Goal: Information Seeking & Learning: Learn about a topic

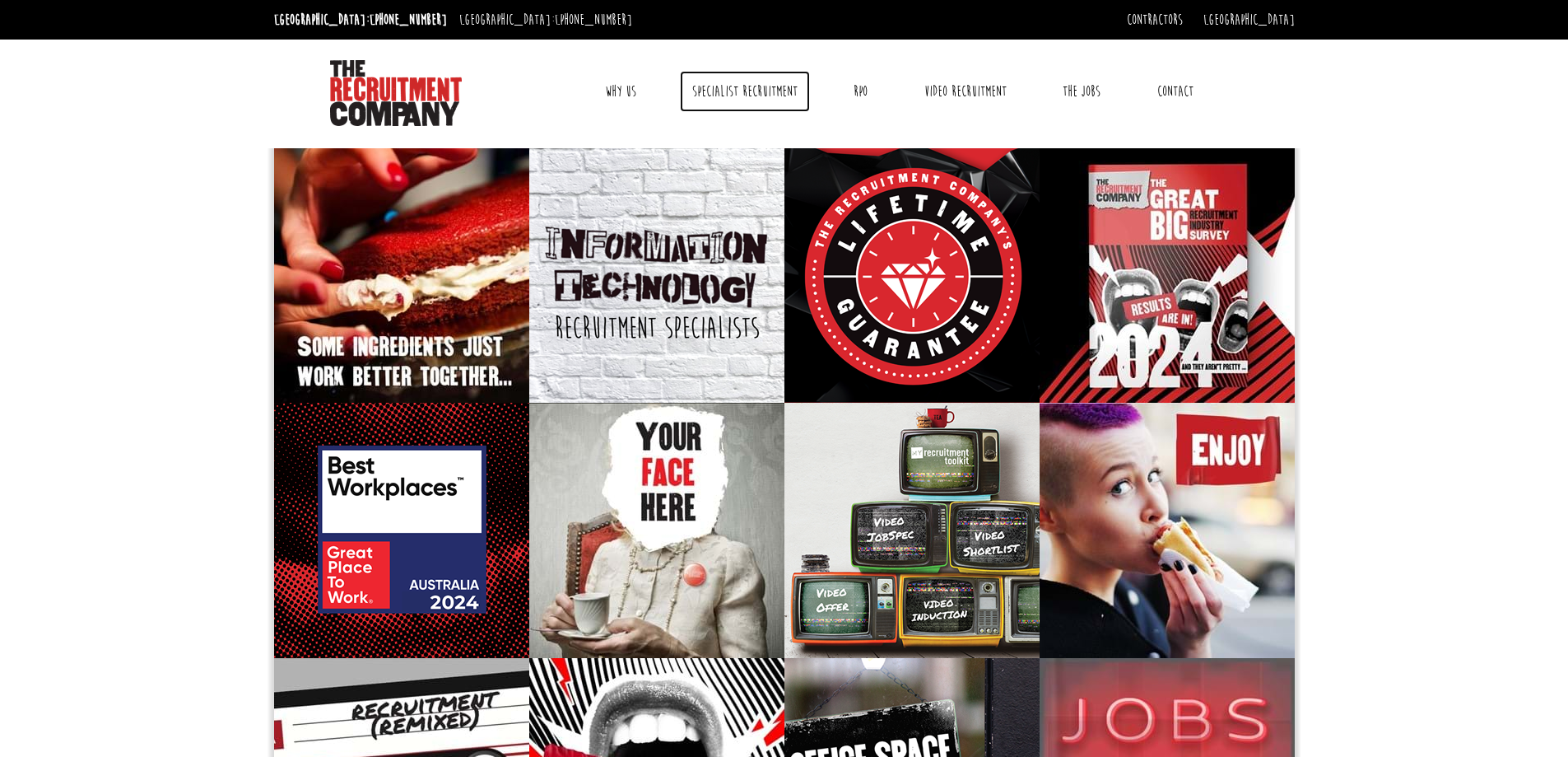
click at [724, 94] on link "Specialist Recruitment" at bounding box center [745, 91] width 130 height 41
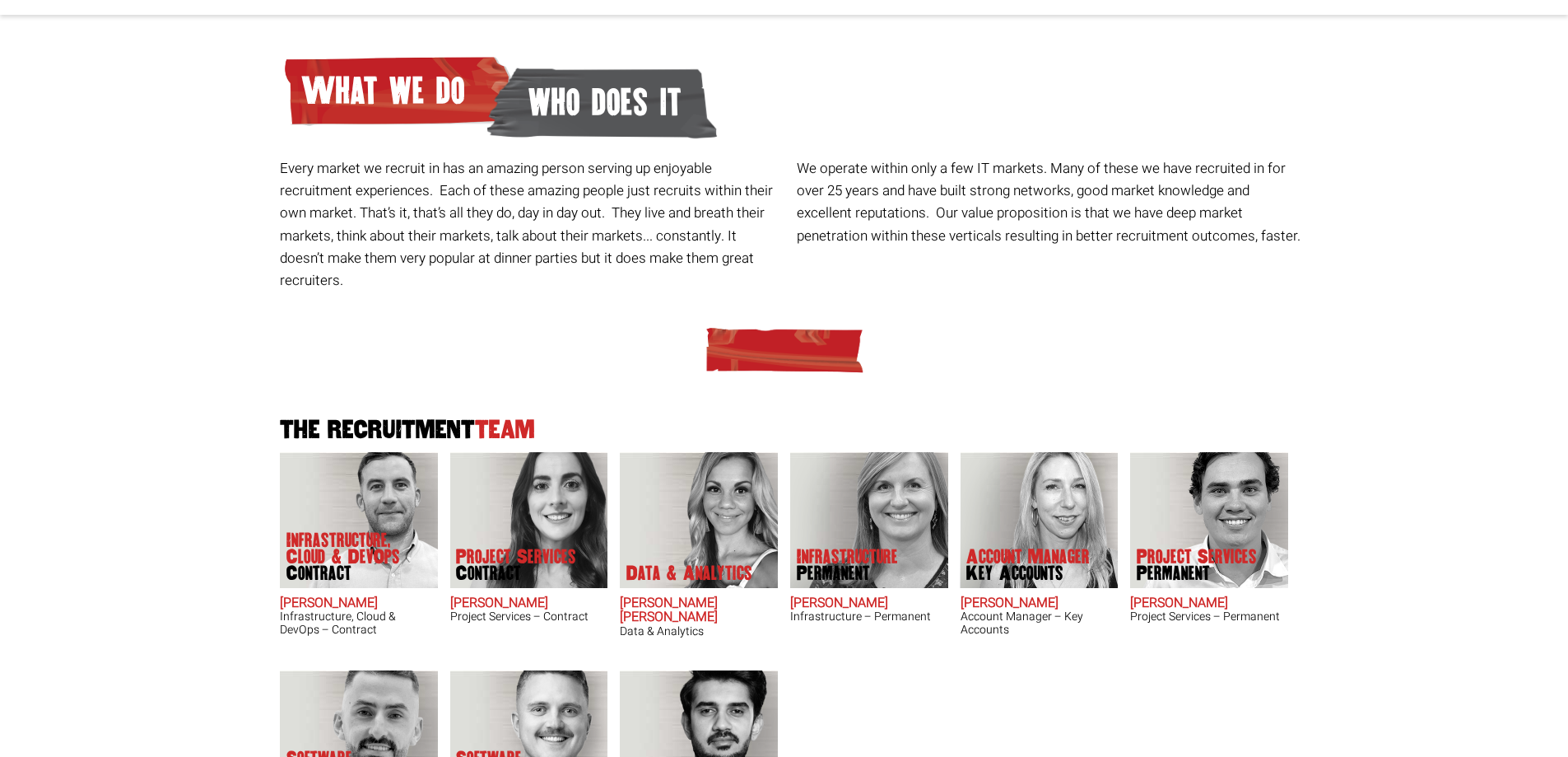
scroll to position [247, 0]
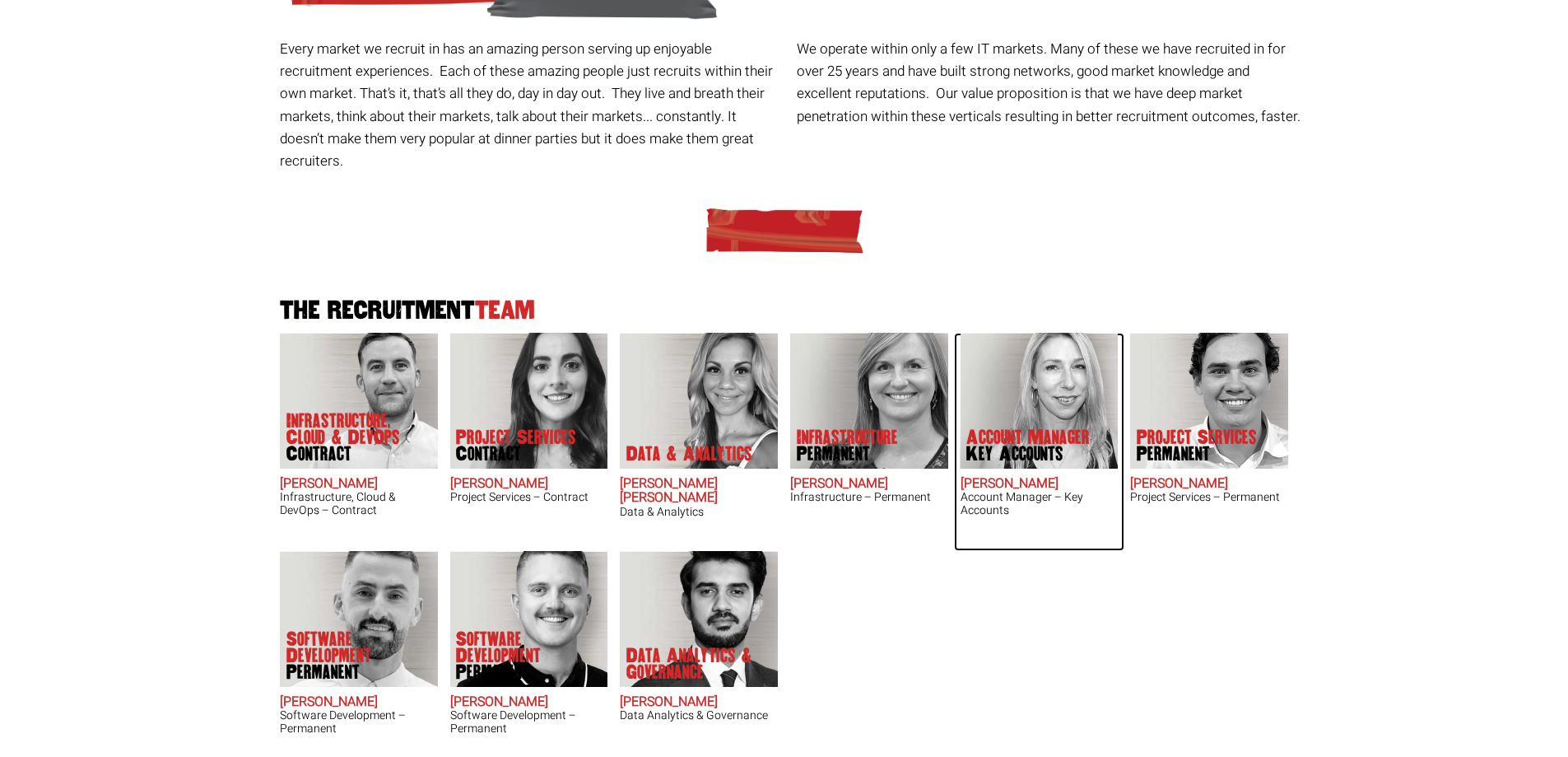
click at [1033, 386] on img at bounding box center [1038, 400] width 158 height 136
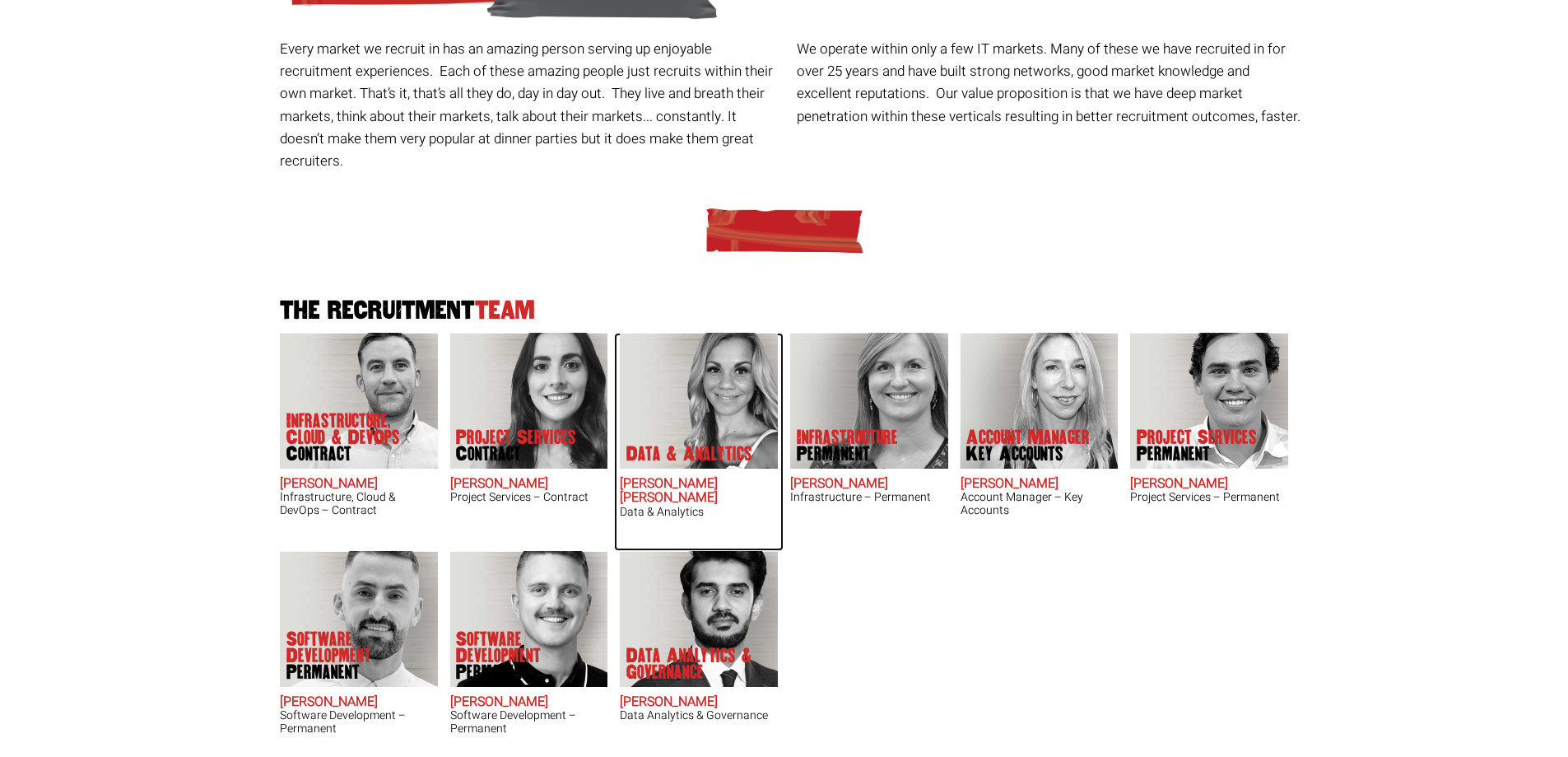
click at [670, 391] on img at bounding box center [698, 400] width 158 height 136
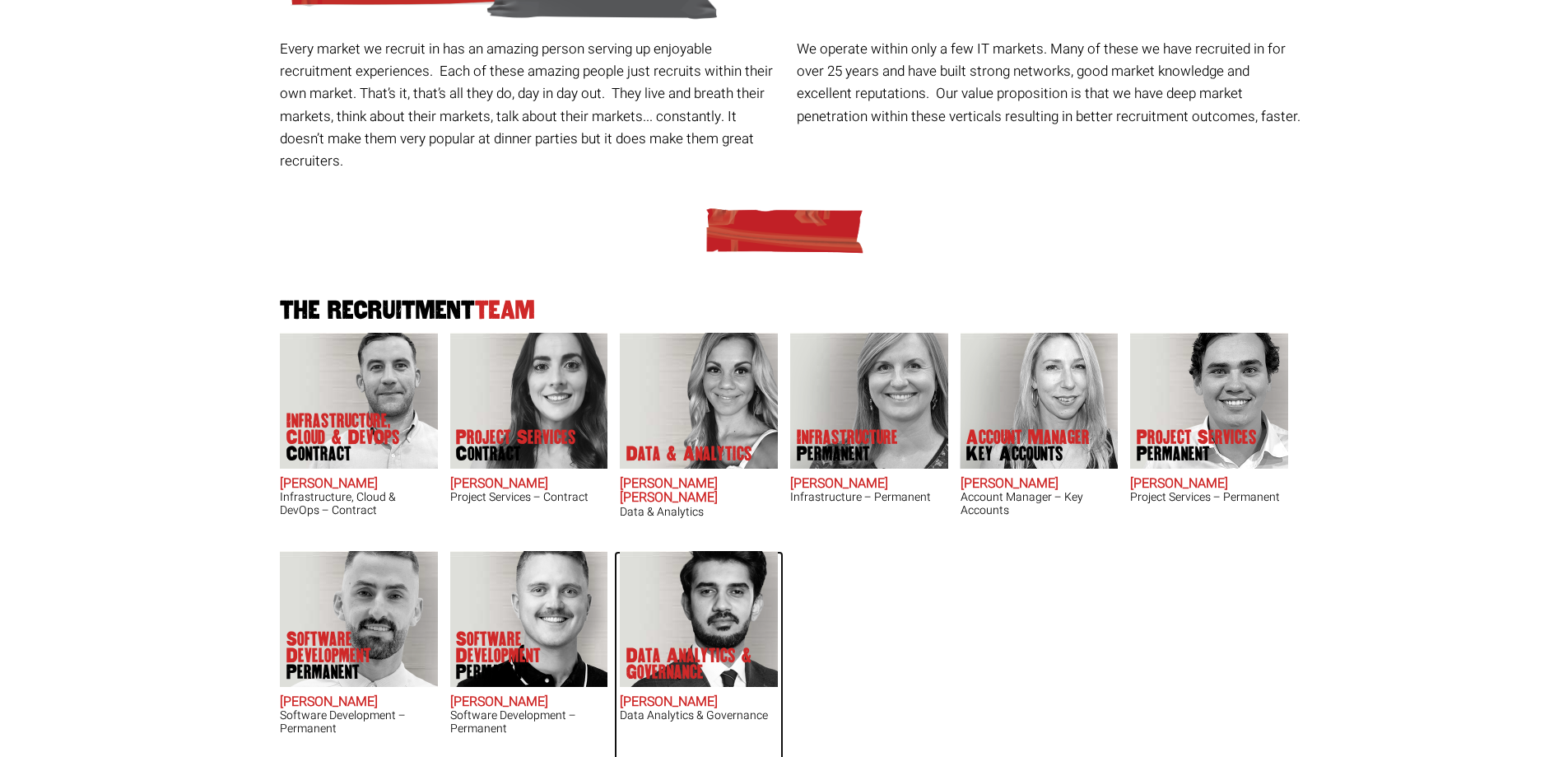
click at [732, 569] on img at bounding box center [698, 619] width 158 height 136
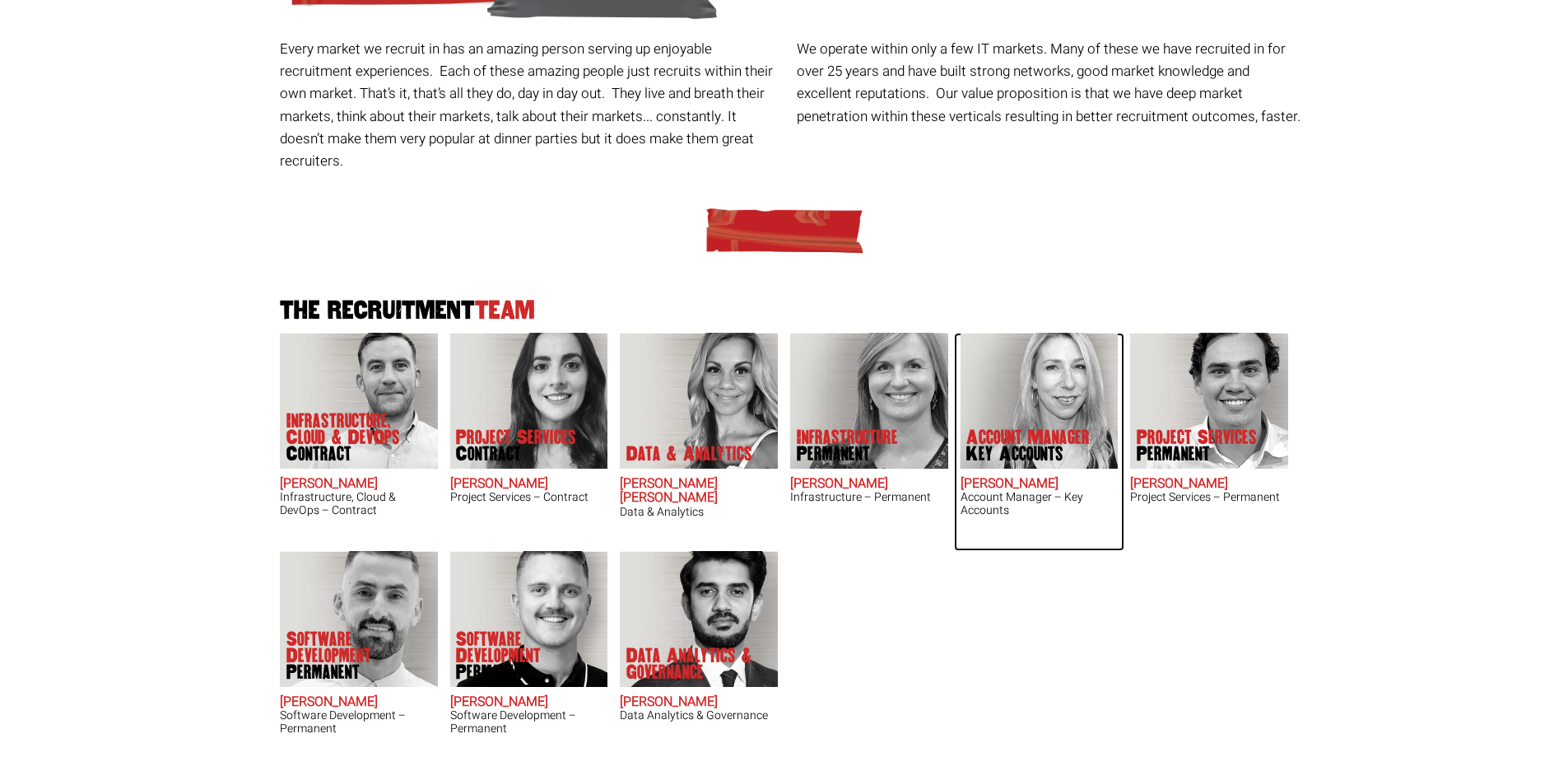
click at [1021, 342] on img at bounding box center [1038, 400] width 158 height 136
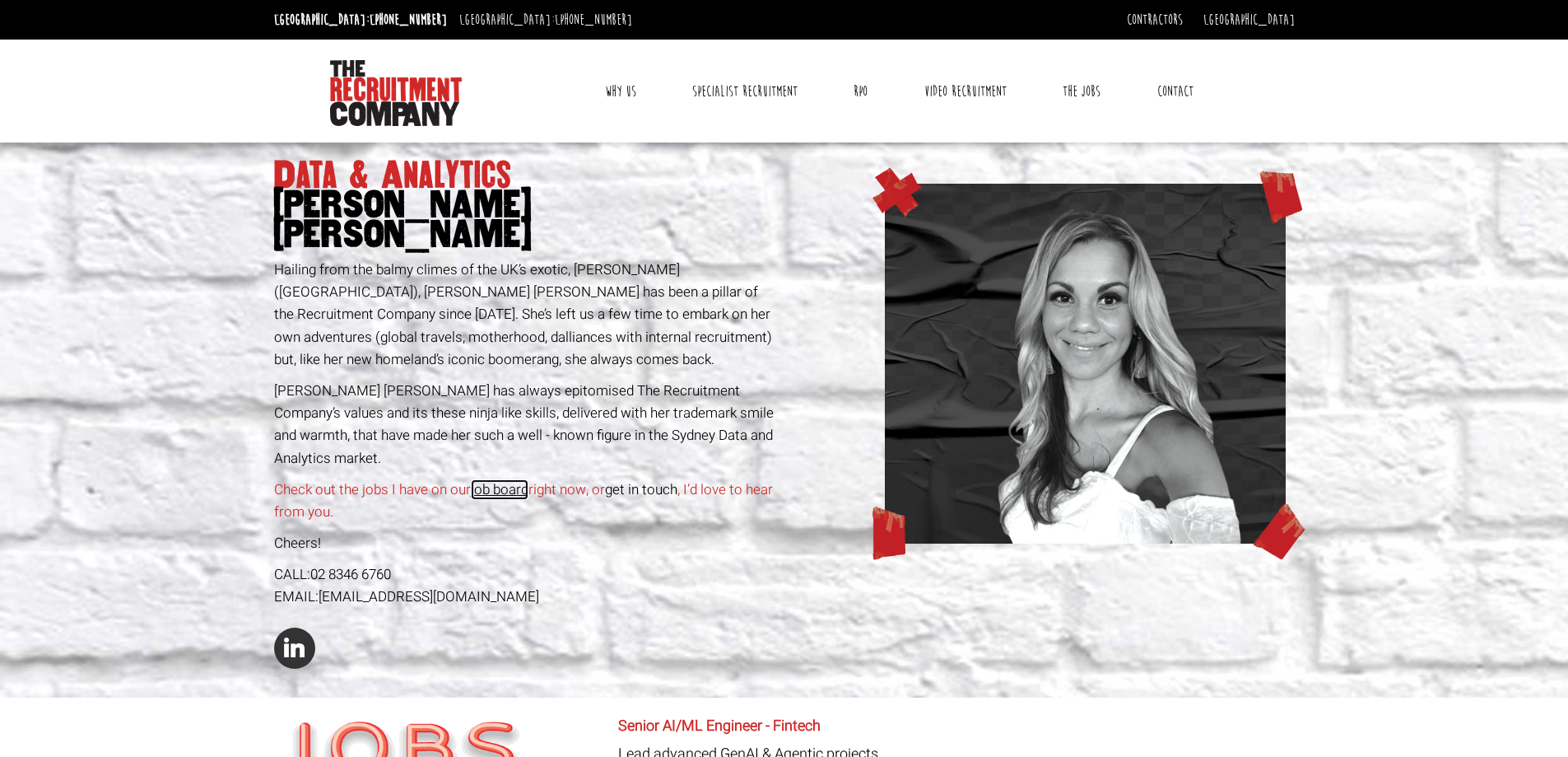
click at [492, 479] on link "job board" at bounding box center [499, 489] width 58 height 21
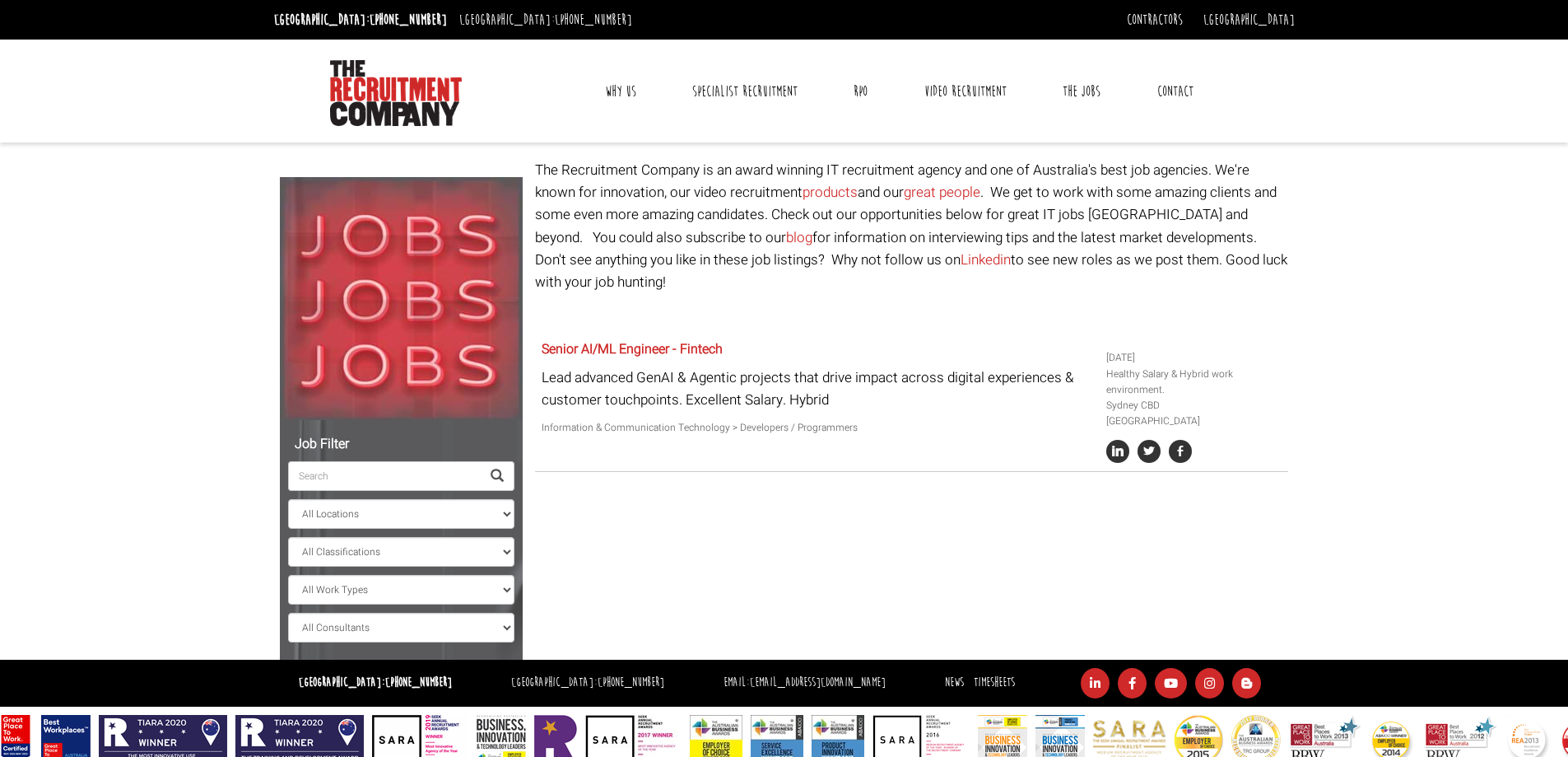
select select "Anna-Maria Julie"
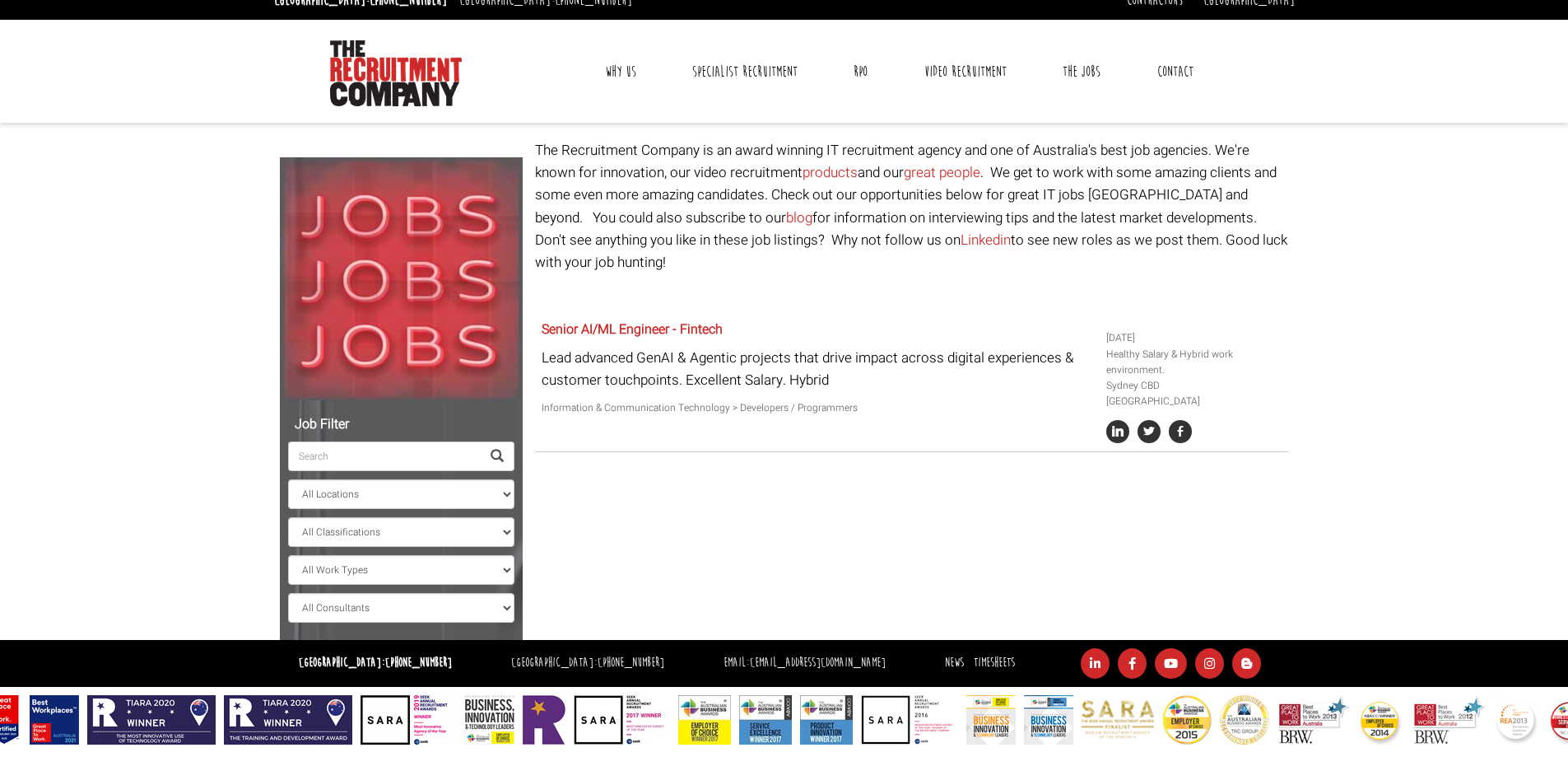
scroll to position [24, 0]
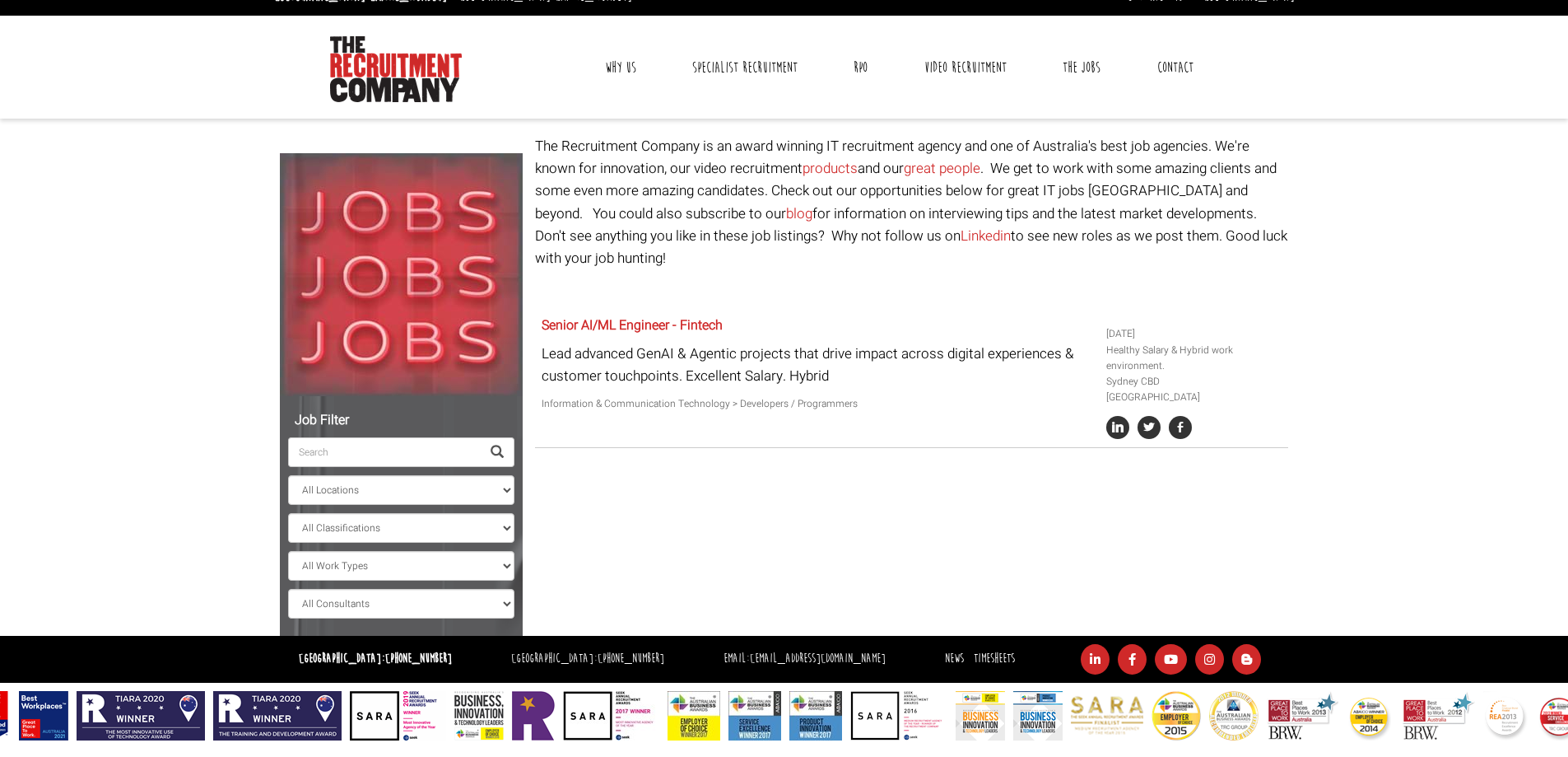
click at [687, 342] on p "Lead advanced GenAI & Agentic projects that drive impact across digital experie…" at bounding box center [817, 364] width 552 height 45
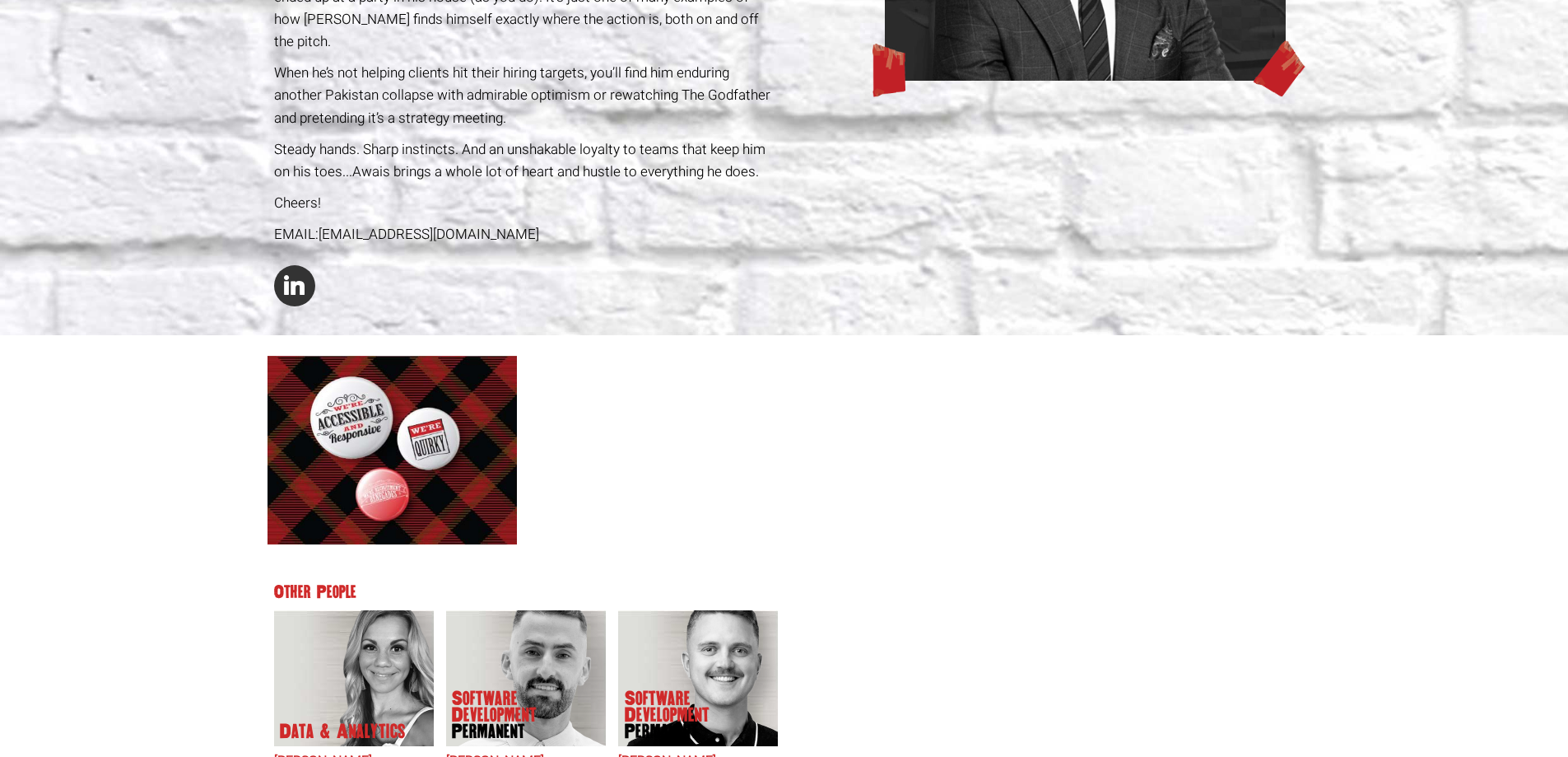
scroll to position [221, 0]
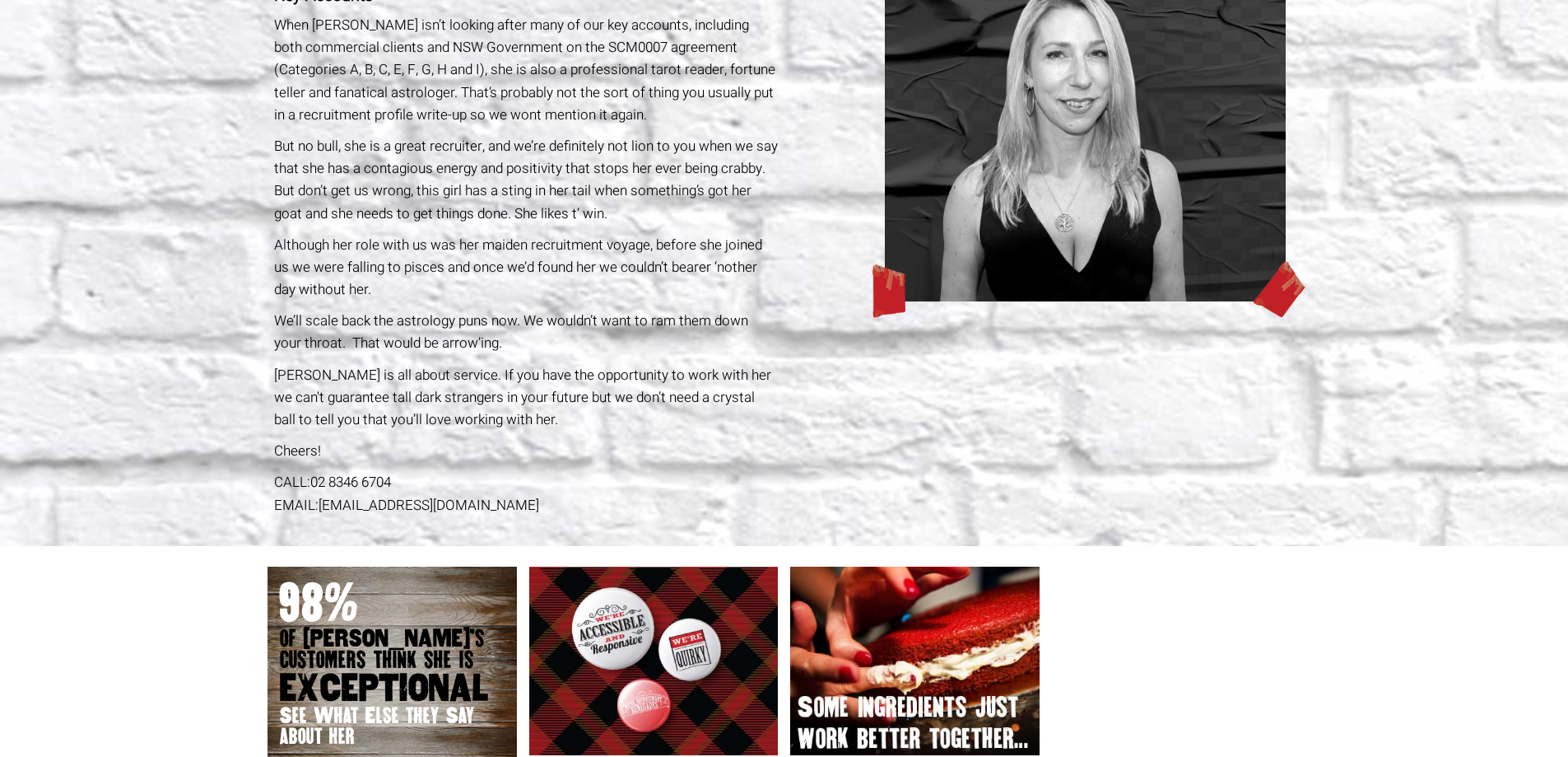
scroll to position [247, 0]
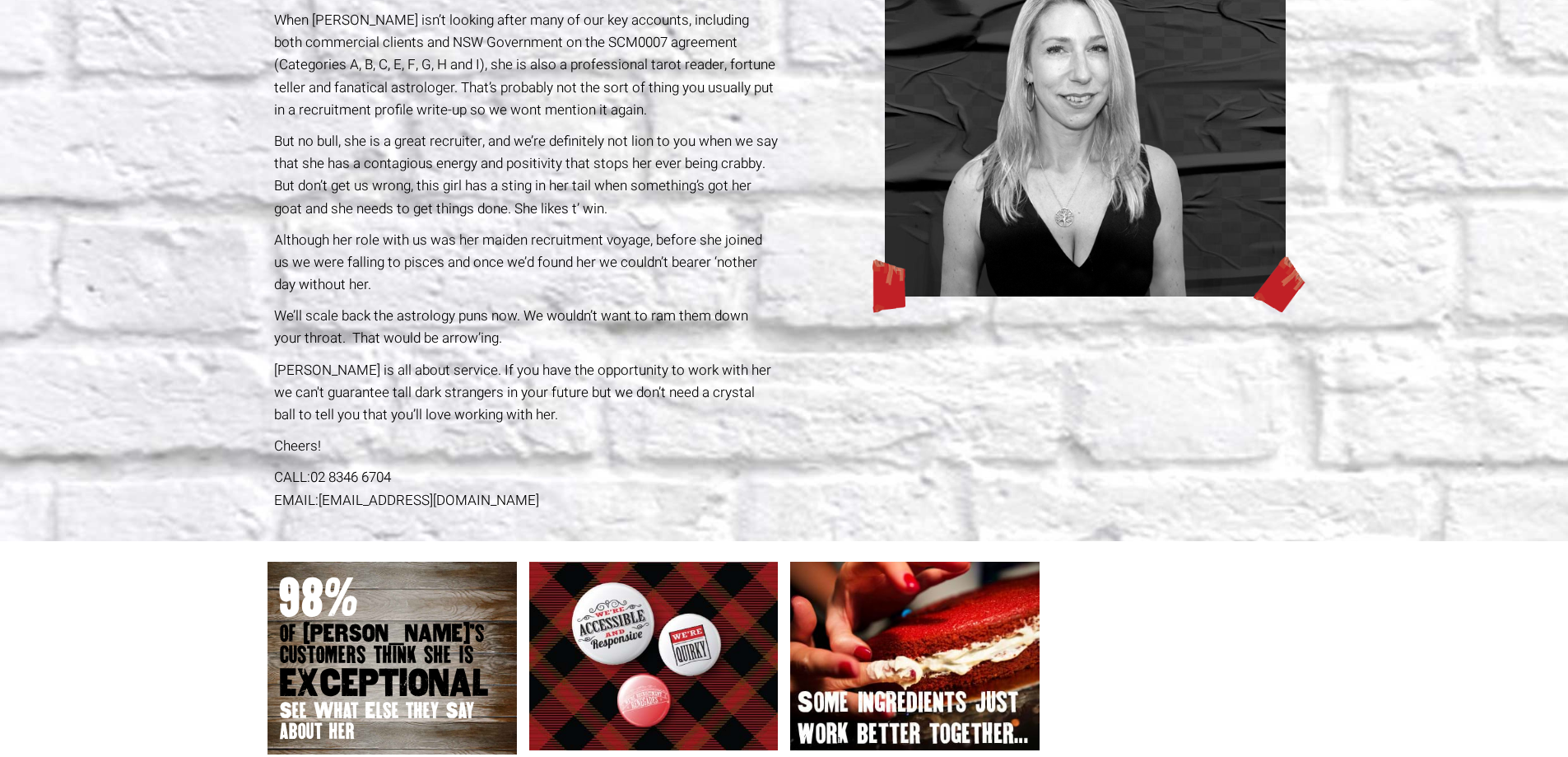
drag, startPoint x: 573, startPoint y: 506, endPoint x: 319, endPoint y: 513, distance: 254.1
click at [319, 513] on div "Account Manager [PERSON_NAME] Key Accounts When [PERSON_NAME] isn’t looking aft…" at bounding box center [526, 218] width 517 height 646
copy link "[EMAIL_ADDRESS][DOMAIN_NAME]"
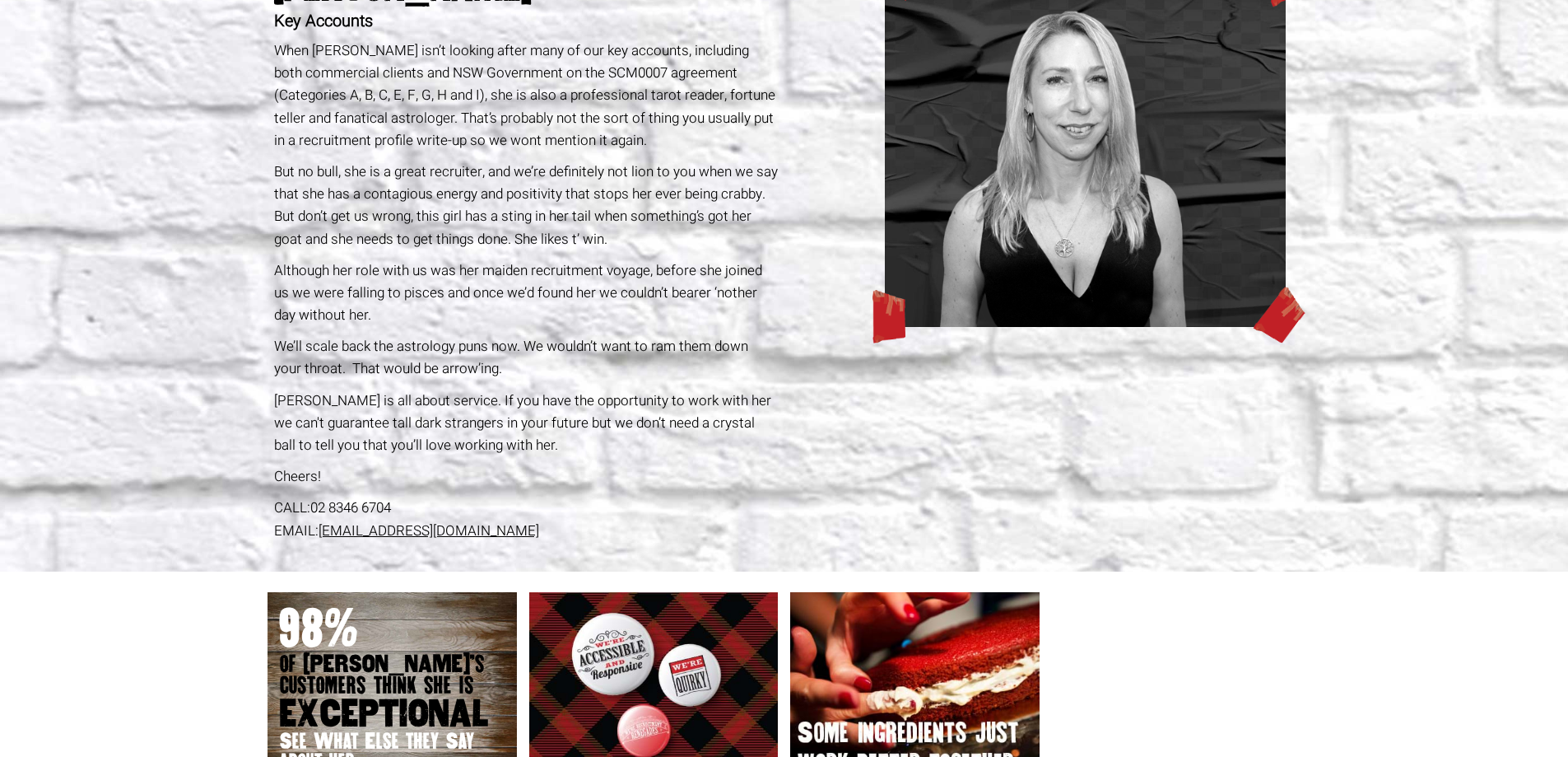
scroll to position [0, 0]
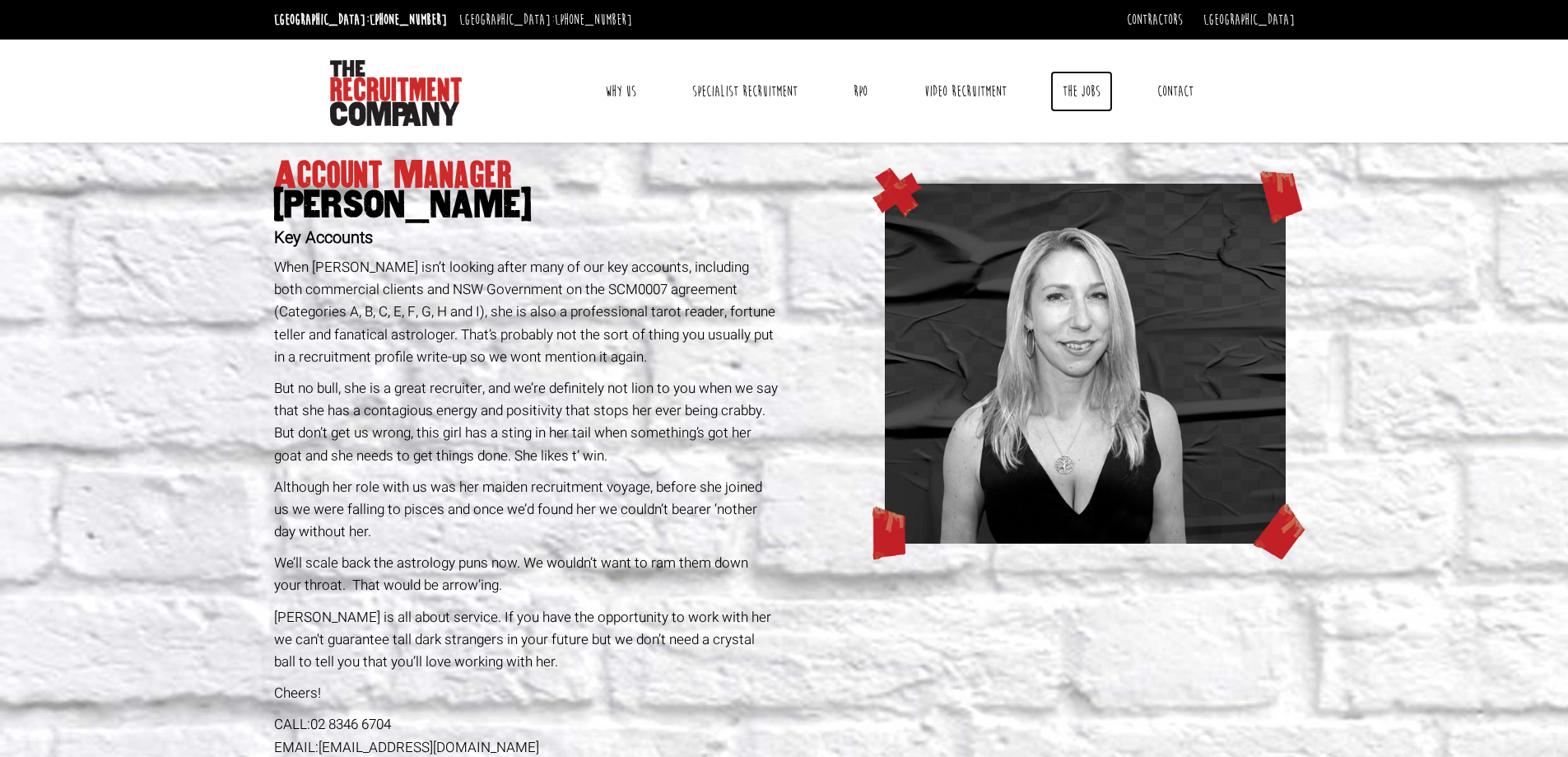
click at [1063, 91] on link "The Jobs" at bounding box center [1081, 91] width 63 height 41
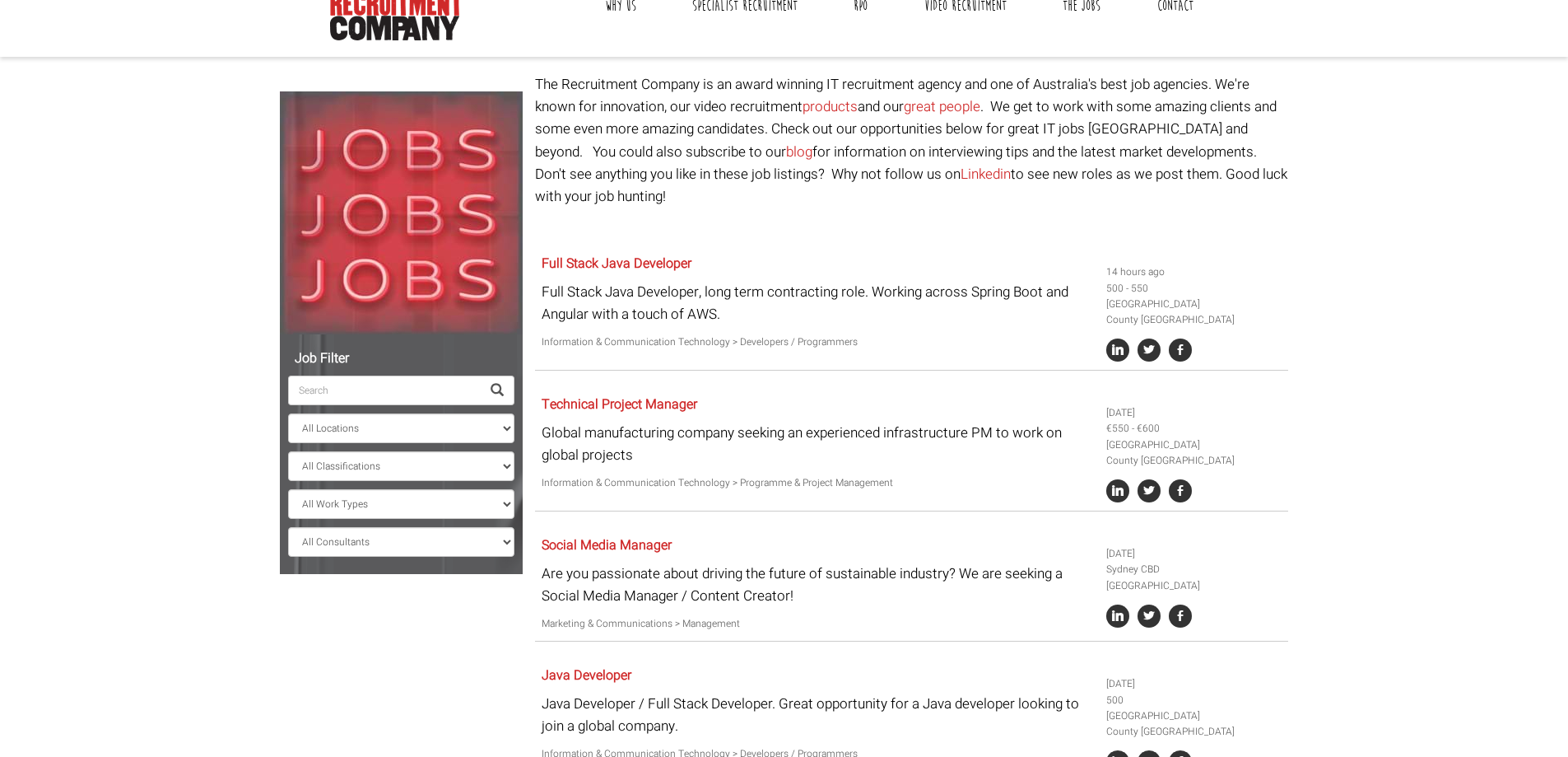
scroll to position [165, 0]
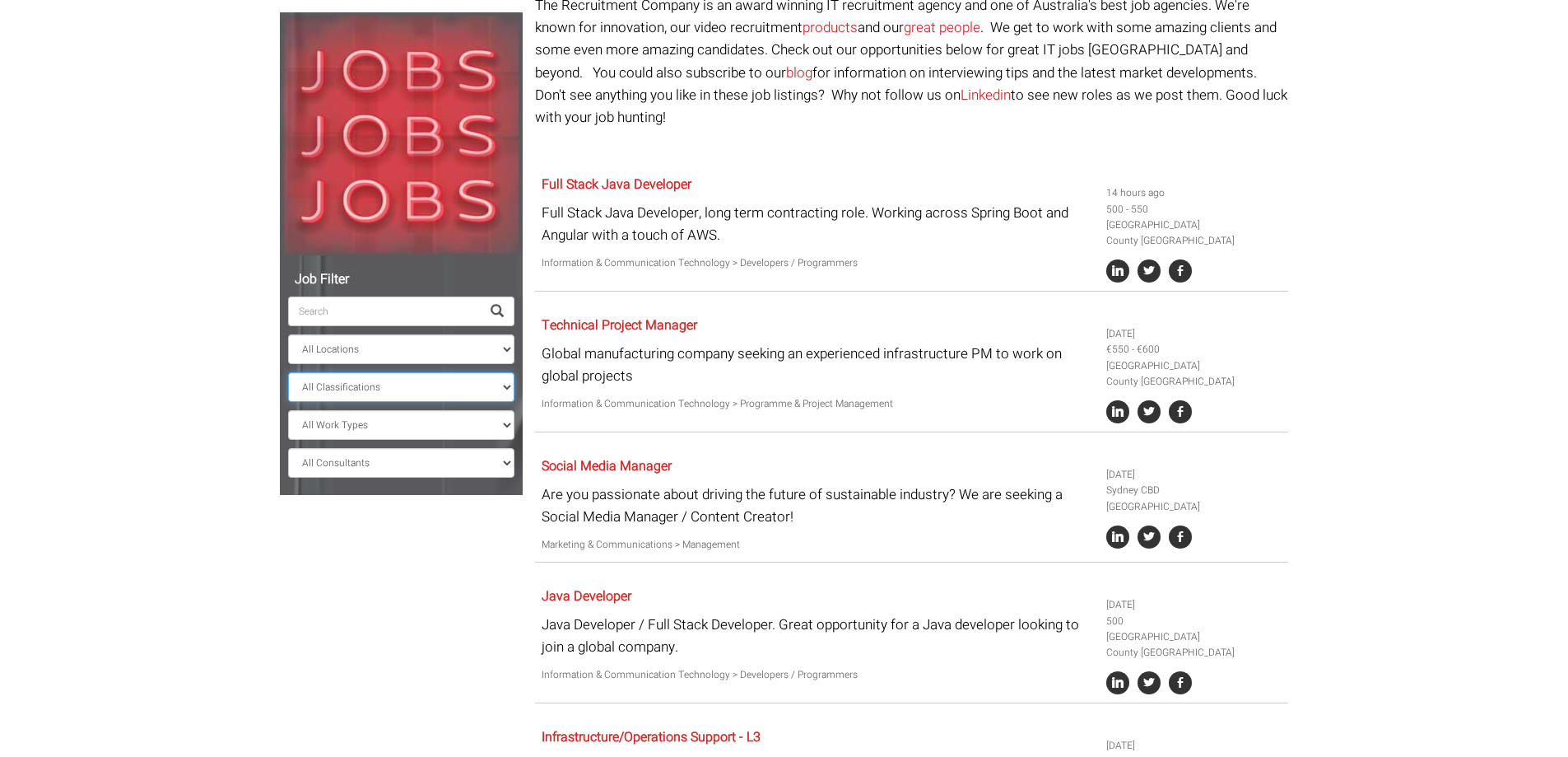
click at [404, 385] on select "All Classifications Banking & Financial Services Information & Communication Te…" at bounding box center [402, 387] width 227 height 30
click at [401, 429] on select "All Work Types Full Time Part Time Casual Contract / Temp" at bounding box center [402, 425] width 227 height 30
select select "Contract / Temp"
click at [288, 410] on select "All Work Types Full Time Part Time Casual Contract / Temp" at bounding box center [402, 425] width 227 height 30
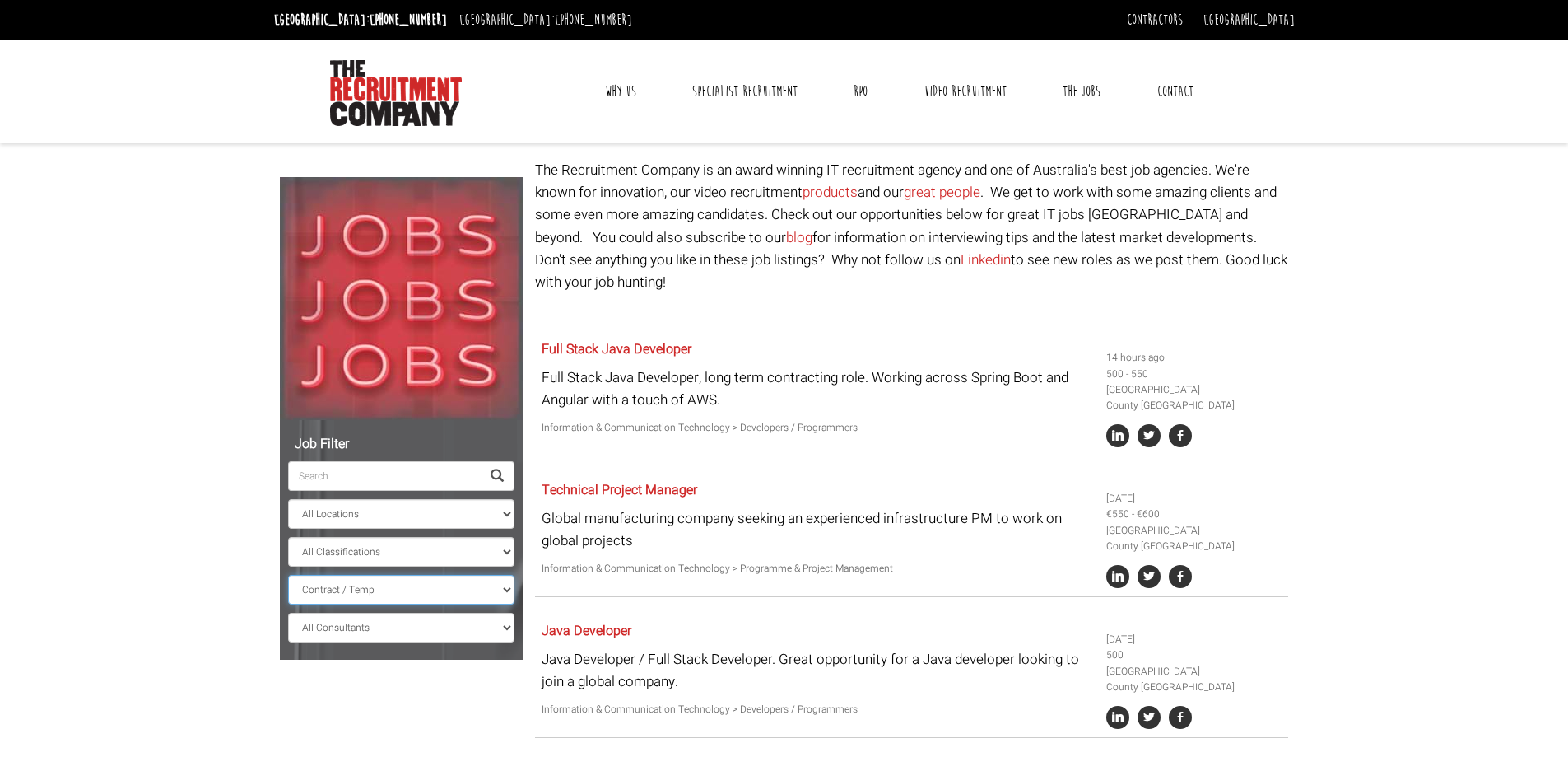
click at [385, 595] on select "All Work Types Full Time Part Time Casual Contract / Temp" at bounding box center [402, 590] width 227 height 30
click at [490, 475] on span at bounding box center [496, 475] width 13 height 13
click at [437, 473] on input "search" at bounding box center [385, 476] width 193 height 30
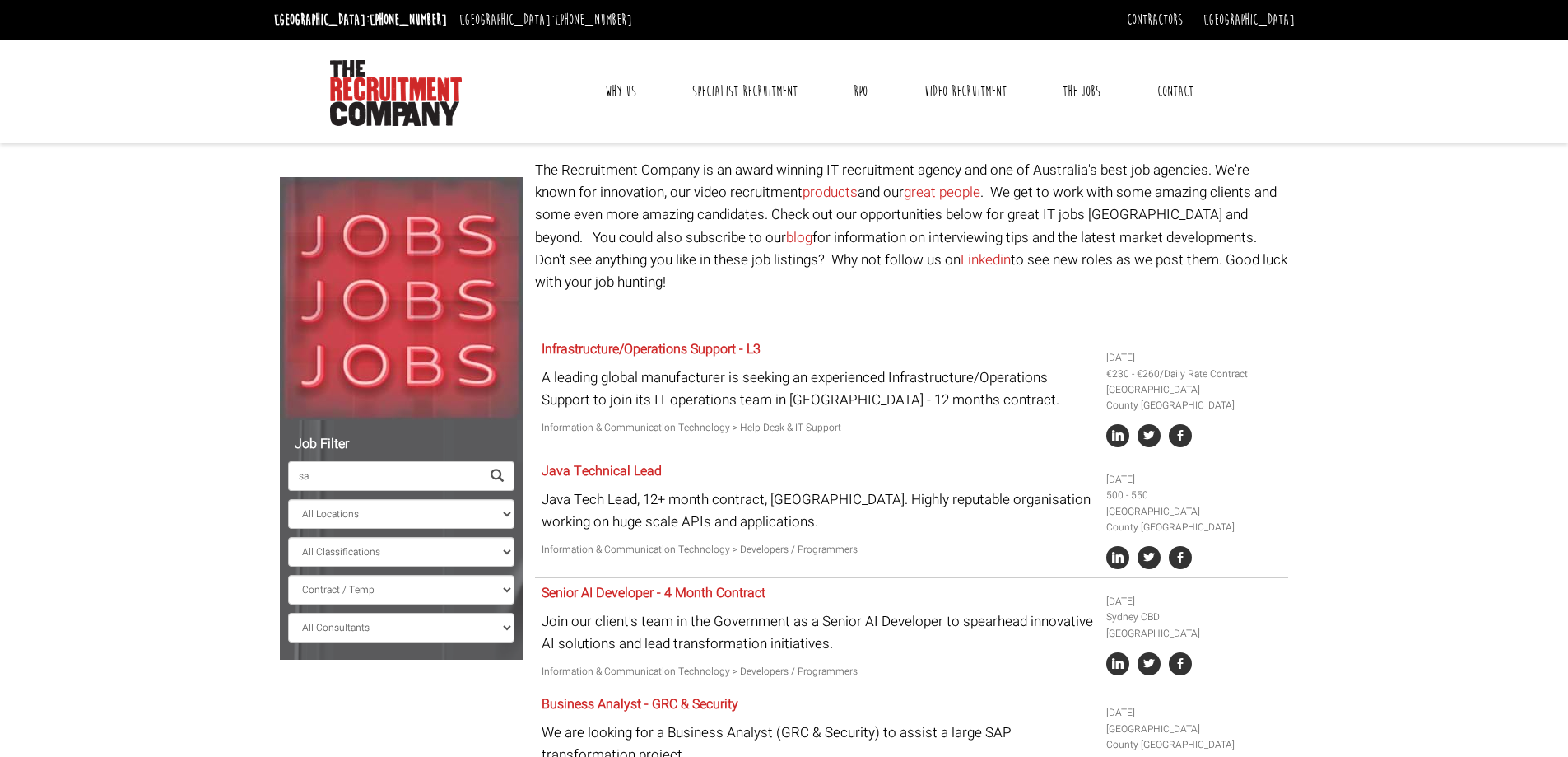
type input "s"
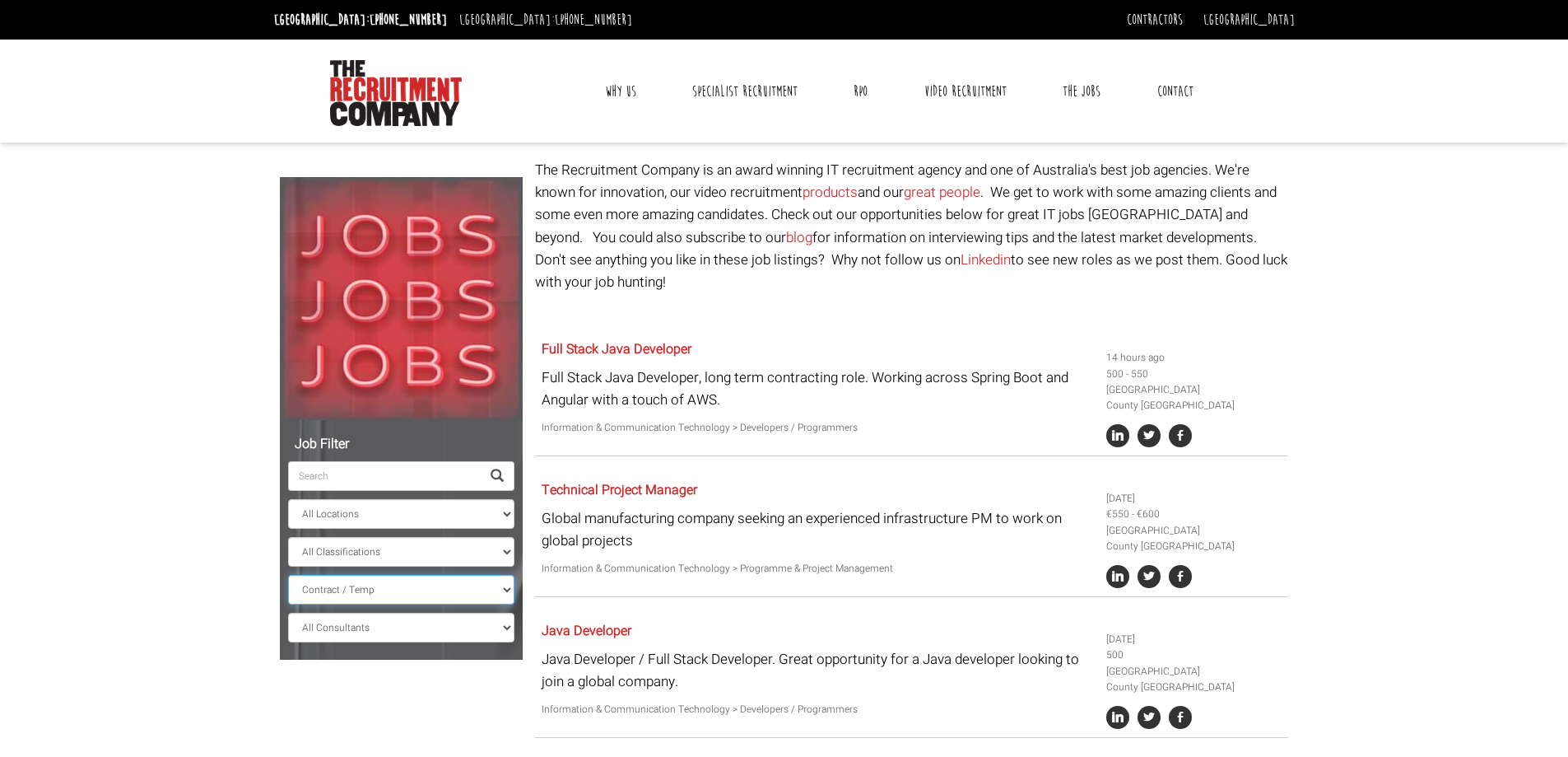
click at [448, 582] on select "All Work Types Full Time Part Time Casual Contract / Temp" at bounding box center [402, 590] width 227 height 30
click at [288, 575] on select "All Work Types Full Time Part Time Casual Contract / Temp" at bounding box center [402, 590] width 227 height 30
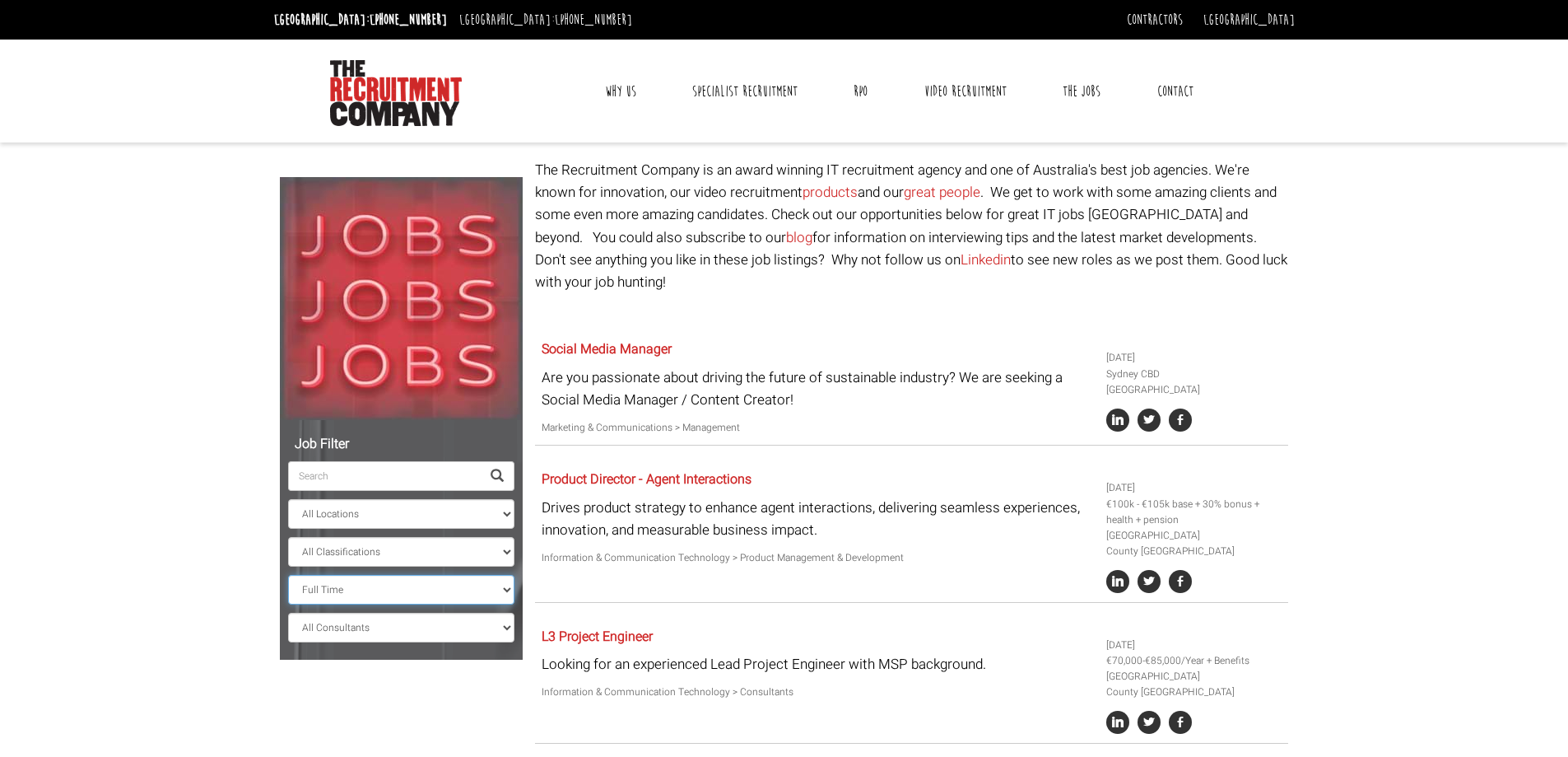
click at [387, 590] on select "All Work Types Full Time Part Time Casual Contract / Temp" at bounding box center [402, 590] width 227 height 30
click at [288, 575] on select "All Work Types Full Time Part Time Casual Contract / Temp" at bounding box center [402, 590] width 227 height 30
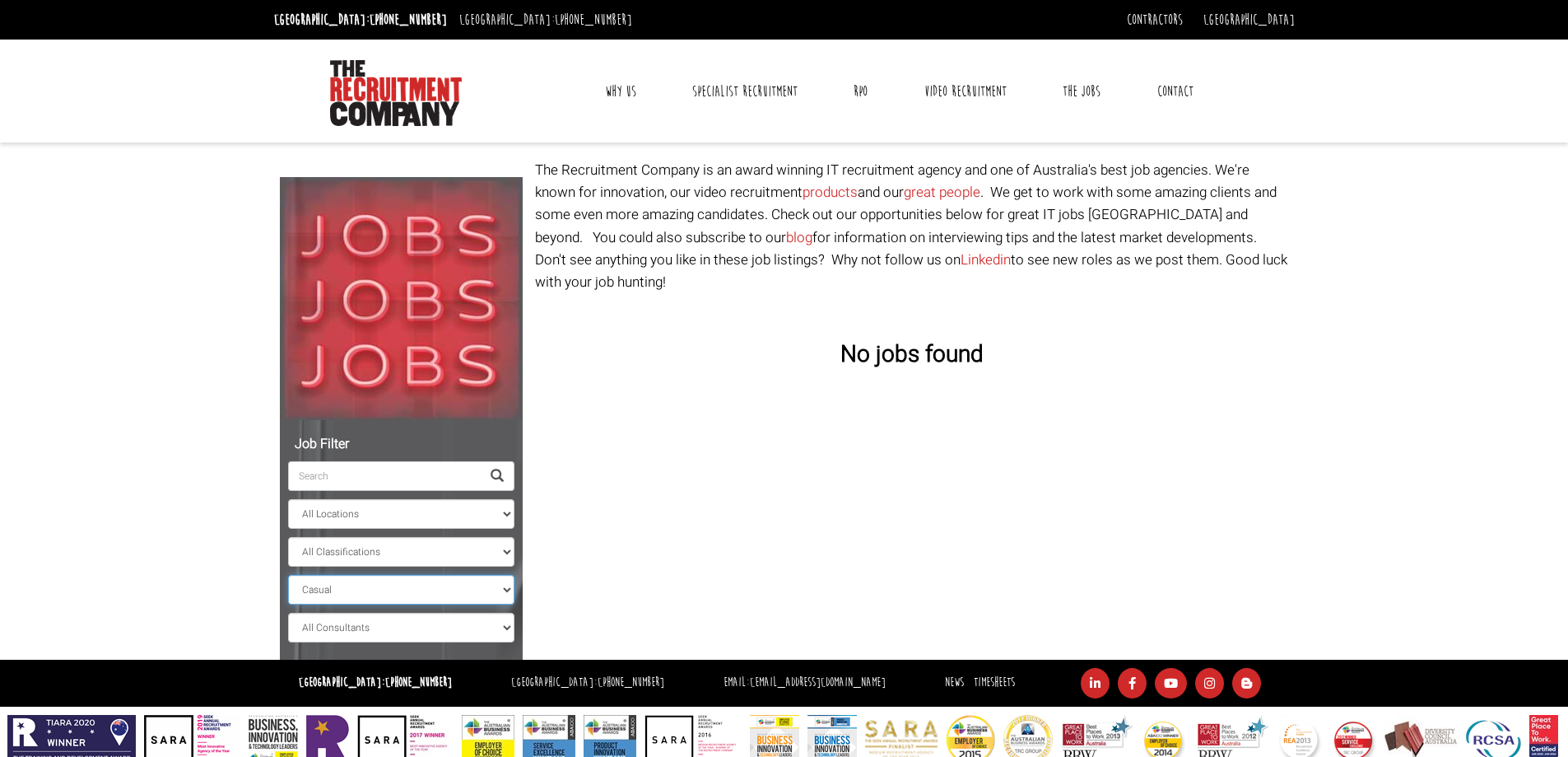
click at [369, 599] on select "All Work Types Full Time Part Time Casual Contract / Temp" at bounding box center [402, 590] width 227 height 30
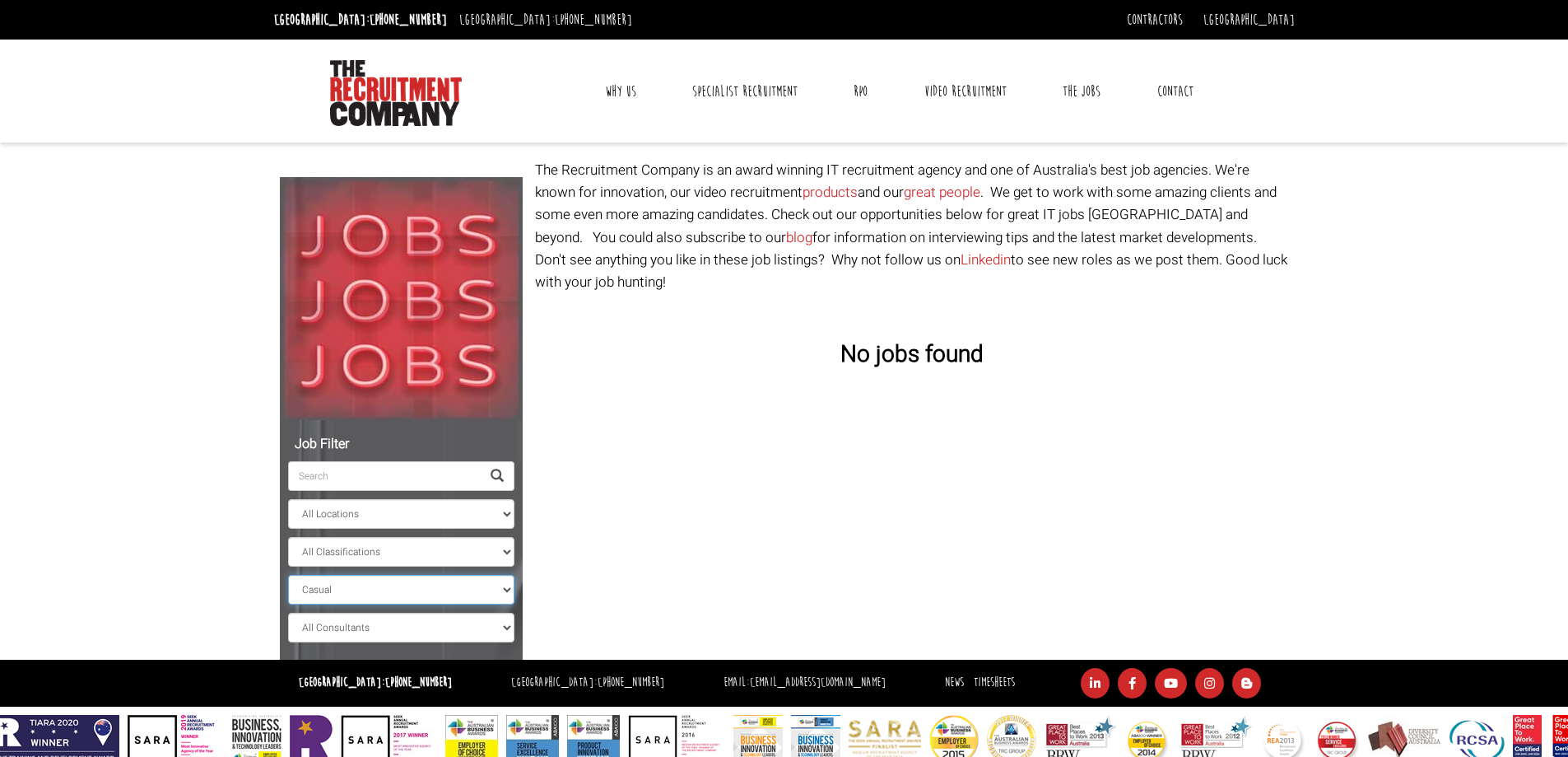
select select "Contract / Temp"
click at [288, 575] on select "All Work Types Full Time Part Time Casual Contract / Temp" at bounding box center [402, 590] width 227 height 30
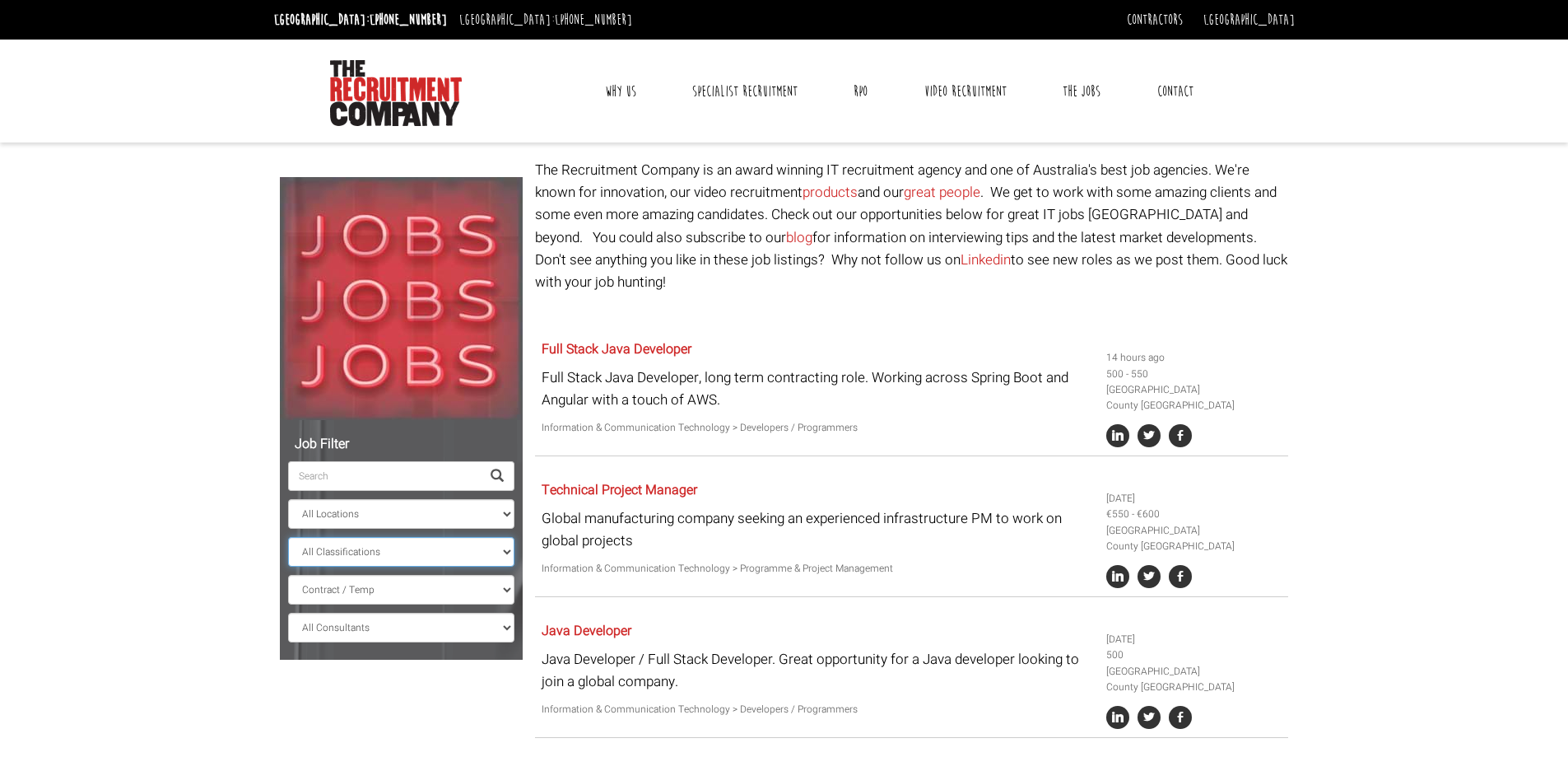
click at [415, 552] on select "All Classifications Banking & Financial Services Information & Communication Te…" at bounding box center [402, 552] width 227 height 30
click at [412, 552] on select "All Classifications Banking & Financial Services Information & Communication Te…" at bounding box center [402, 552] width 227 height 30
click at [404, 518] on select "All Locations Sydney Melbourne Ireland Sydney CBD Parramatta Circular Quay Nort…" at bounding box center [402, 514] width 227 height 30
select select "[GEOGRAPHIC_DATA]"
click at [288, 499] on select "All Locations Sydney Melbourne Ireland Sydney CBD Parramatta Circular Quay Nort…" at bounding box center [402, 514] width 227 height 30
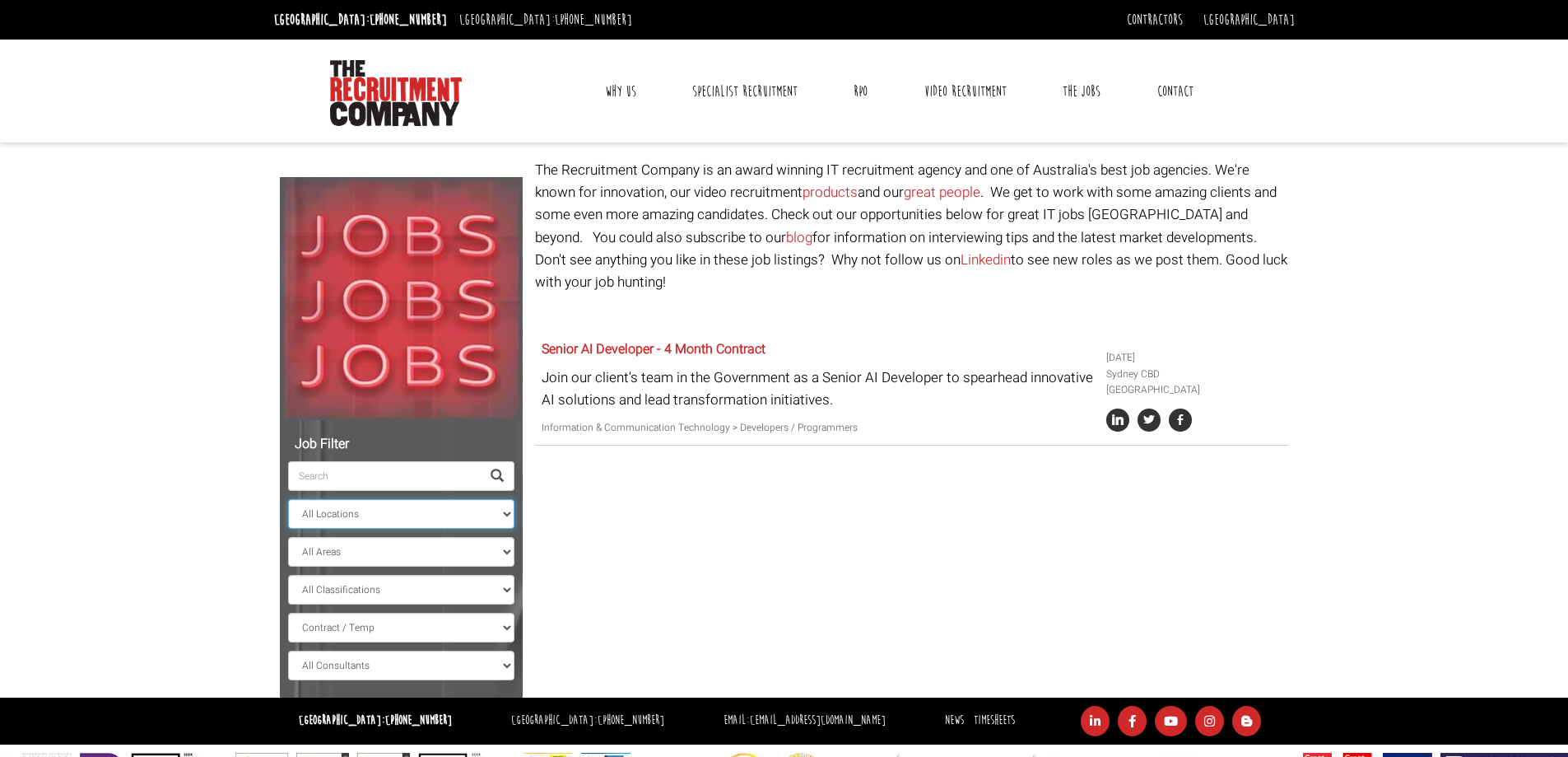
scroll to position [62, 0]
